Goal: Find specific page/section: Find specific page/section

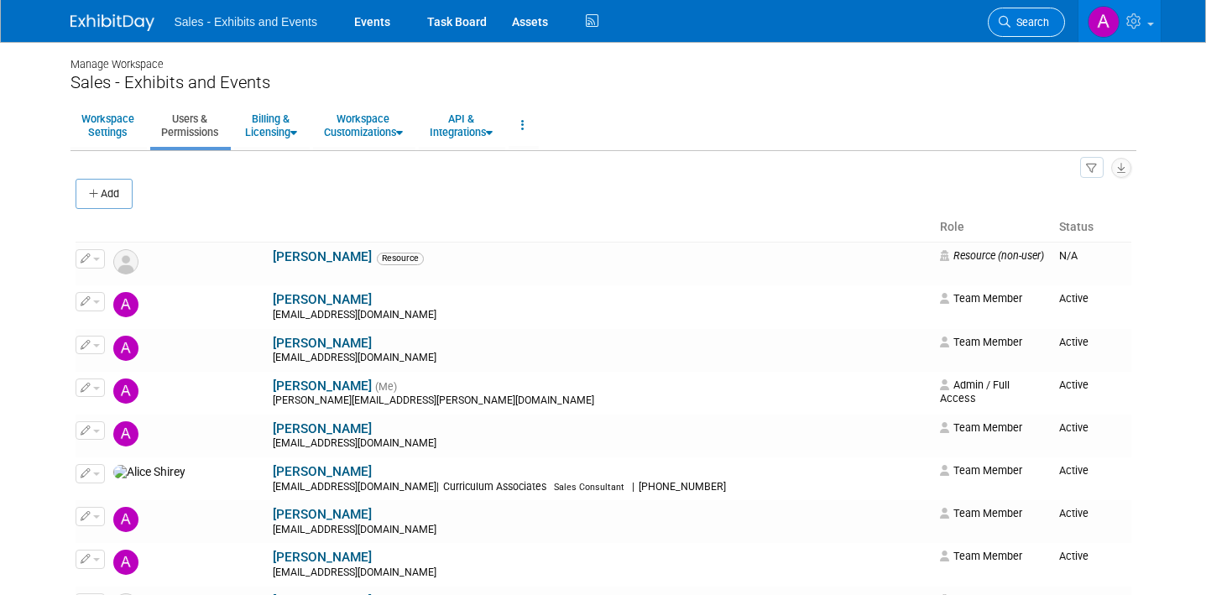
click at [1036, 14] on link "Search" at bounding box center [1026, 22] width 77 height 29
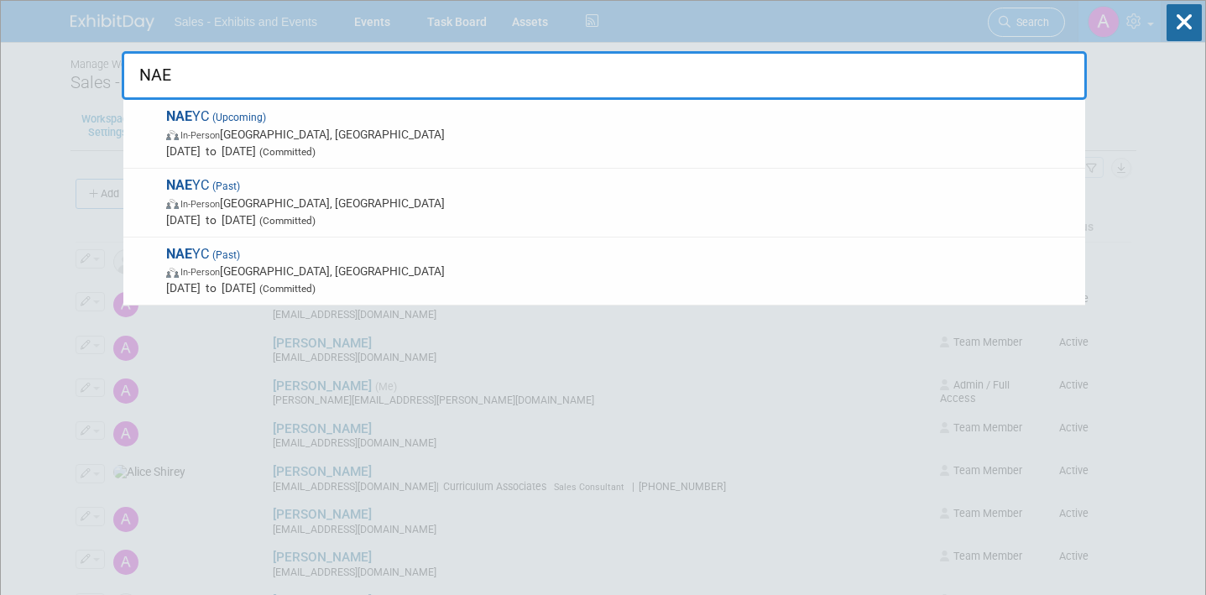
type input "NAEY"
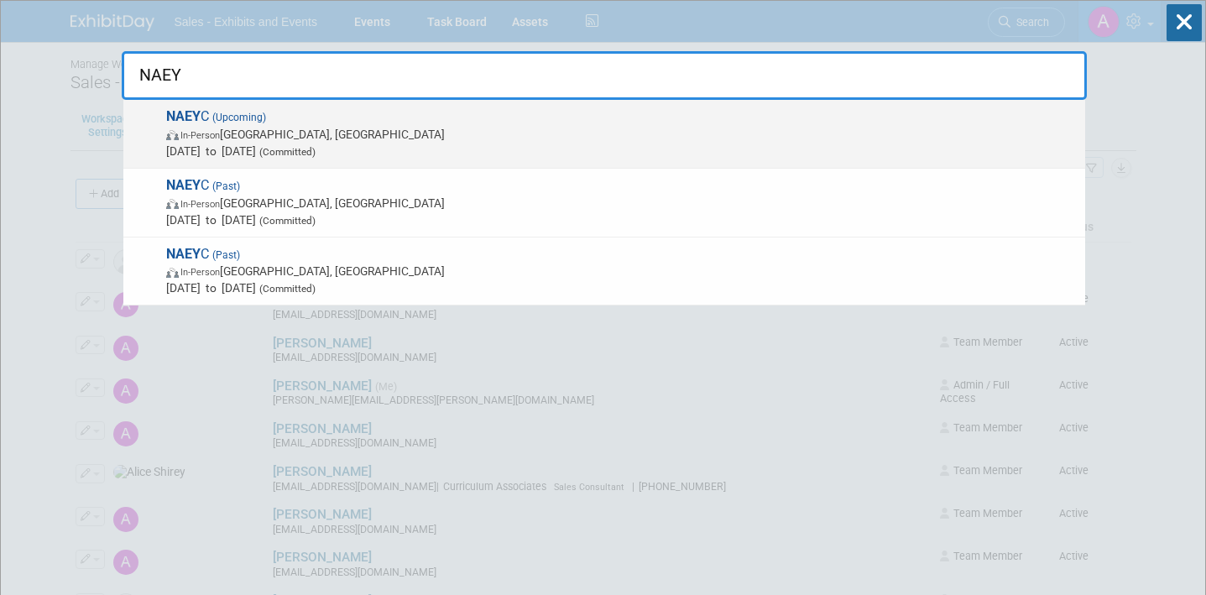
click at [509, 138] on span "In-Person [GEOGRAPHIC_DATA], [GEOGRAPHIC_DATA]" at bounding box center [621, 134] width 911 height 17
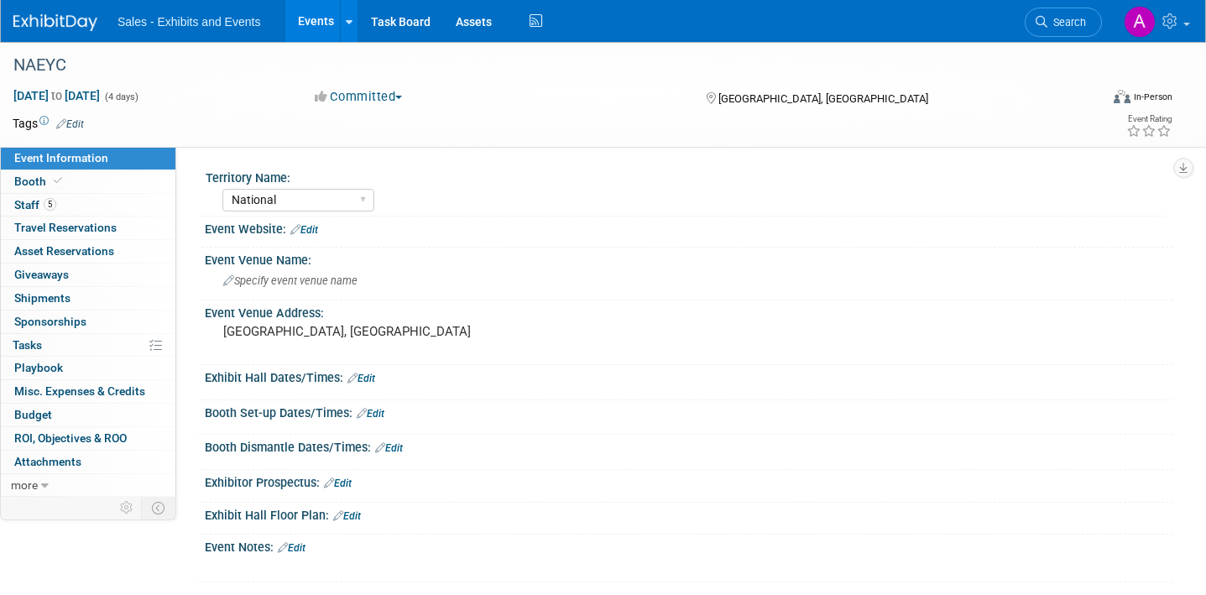
select select "National"
click at [76, 179] on link "Booth" at bounding box center [88, 181] width 175 height 23
